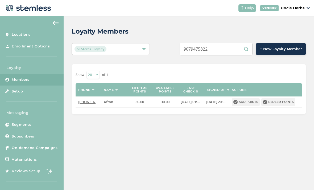
click at [212, 48] on input "9079475822" at bounding box center [216, 49] width 73 height 13
click at [206, 50] on input "9079475822" at bounding box center [216, 49] width 73 height 13
click at [207, 47] on input "9079475822" at bounding box center [216, 49] width 73 height 13
paste input "525195"
type input "9079525195"
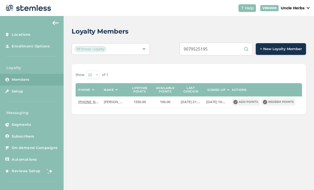
click at [281, 98] on button "Redeem points" at bounding box center [278, 101] width 34 height 7
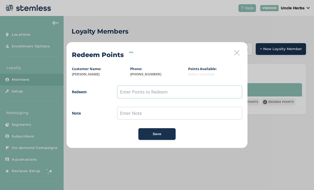
click at [159, 91] on input "text" at bounding box center [179, 91] width 125 height 13
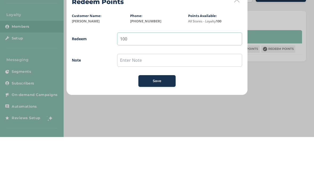
type input "100"
click at [170, 107] on input "text" at bounding box center [179, 113] width 125 height 13
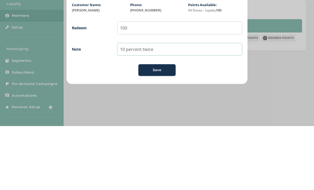
type input "10 percent twice"
click at [159, 131] on span "Save" at bounding box center [157, 133] width 9 height 5
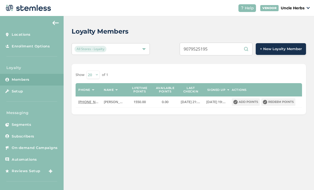
click at [214, 48] on input "9079525195" at bounding box center [216, 49] width 73 height 13
click at [210, 49] on input "9079525195" at bounding box center [216, 49] width 73 height 13
click at [207, 49] on input "9079525195" at bounding box center [216, 49] width 73 height 13
paste input "6915743"
type input "9076915743"
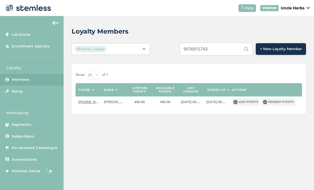
click at [274, 105] on button "Redeem points" at bounding box center [278, 101] width 34 height 7
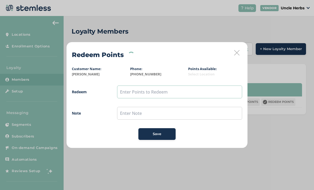
click at [146, 95] on input "text" at bounding box center [179, 91] width 125 height 13
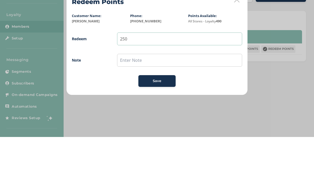
type input "250"
click at [157, 107] on input "text" at bounding box center [179, 113] width 125 height 13
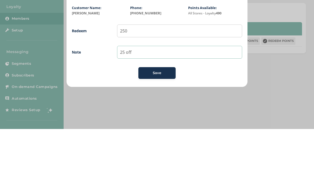
type input "25 off"
click at [158, 128] on button "Save" at bounding box center [156, 134] width 37 height 12
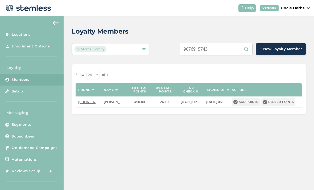
click at [220, 48] on input "9076915743" at bounding box center [216, 49] width 73 height 13
click at [207, 50] on input "9076915743" at bounding box center [216, 49] width 73 height 13
click at [209, 49] on input "9076915743" at bounding box center [216, 49] width 73 height 13
paste input "4061541"
type input "9074061541"
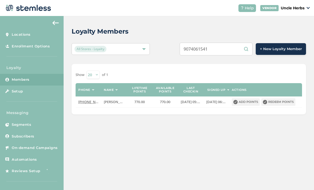
click at [282, 103] on button "Redeem points" at bounding box center [278, 101] width 34 height 7
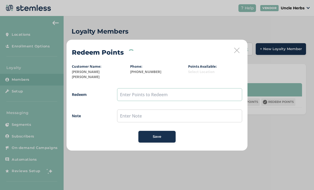
click at [157, 95] on input "text" at bounding box center [179, 94] width 125 height 13
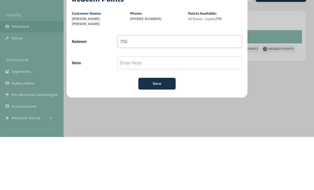
type input "750"
click at [147, 109] on input "text" at bounding box center [179, 115] width 125 height 13
click at [147, 109] on input "5 prerools 1 each" at bounding box center [179, 115] width 125 height 13
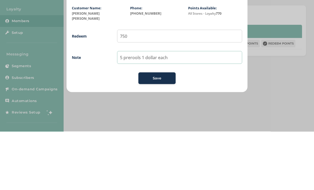
type input "5 prerools 1 dollar each"
click at [161, 134] on span "Save" at bounding box center [157, 136] width 9 height 5
